Goal: Check status: Check status

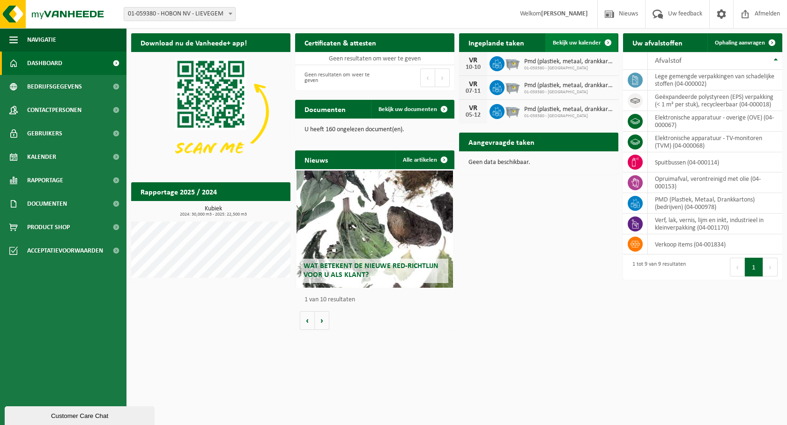
click at [579, 40] on span "Bekijk uw kalender" at bounding box center [577, 43] width 48 height 6
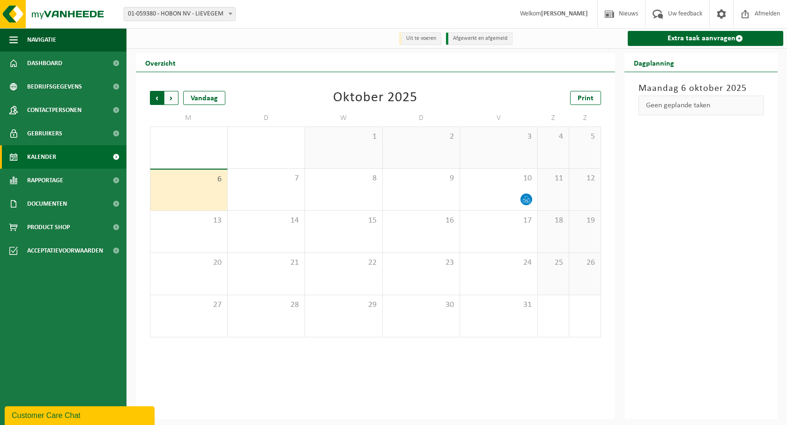
click at [171, 98] on span "Volgende" at bounding box center [171, 98] width 14 height 14
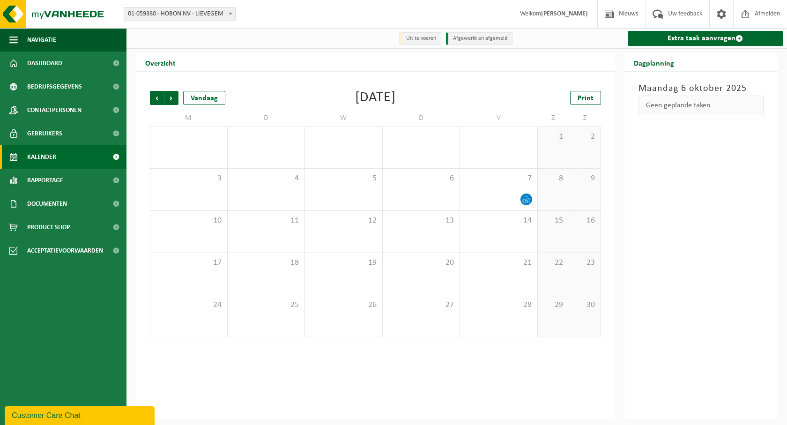
click at [171, 98] on span "Volgende" at bounding box center [171, 98] width 14 height 14
click at [156, 99] on span "Vorige" at bounding box center [157, 98] width 14 height 14
click at [168, 95] on span "Volgende" at bounding box center [171, 98] width 14 height 14
click at [159, 95] on span "Vorige" at bounding box center [157, 98] width 14 height 14
